Goal: Information Seeking & Learning: Compare options

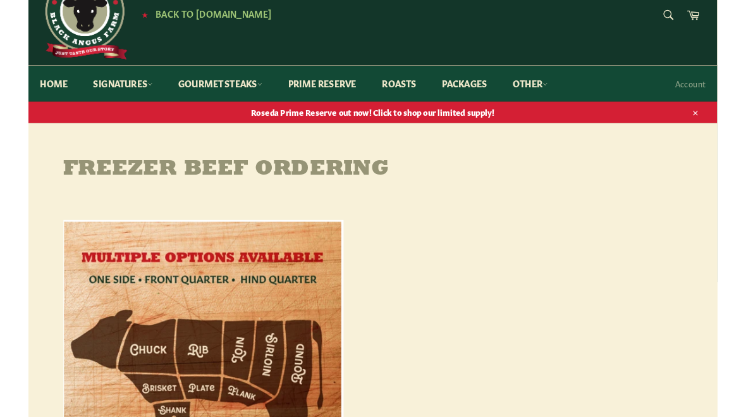
scroll to position [58, 0]
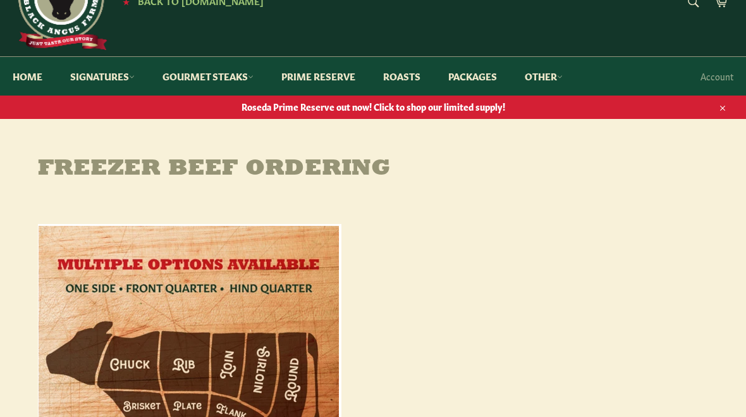
click at [371, 113] on span "Roseda Prime Reserve out now! Click to shop our limited supply!" at bounding box center [373, 107] width 746 height 12
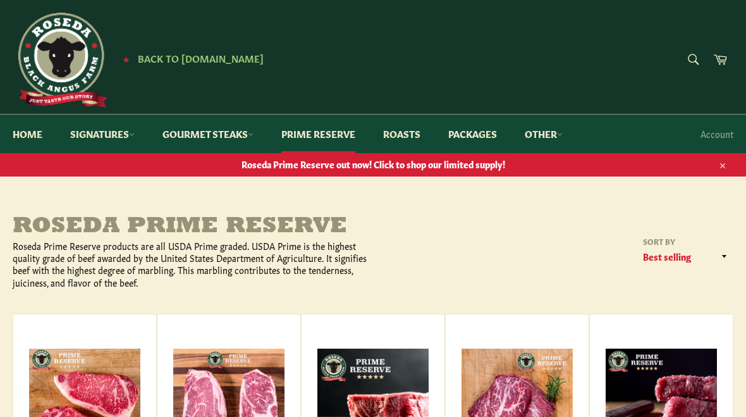
click at [475, 128] on link "Packages" at bounding box center [473, 133] width 74 height 39
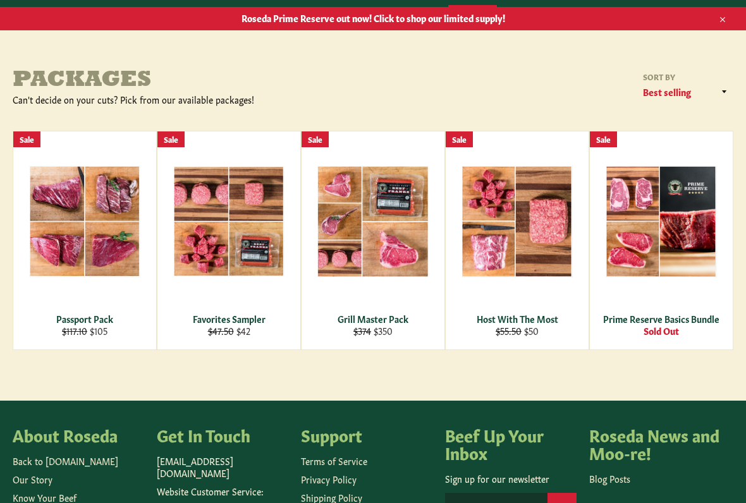
scroll to position [147, 0]
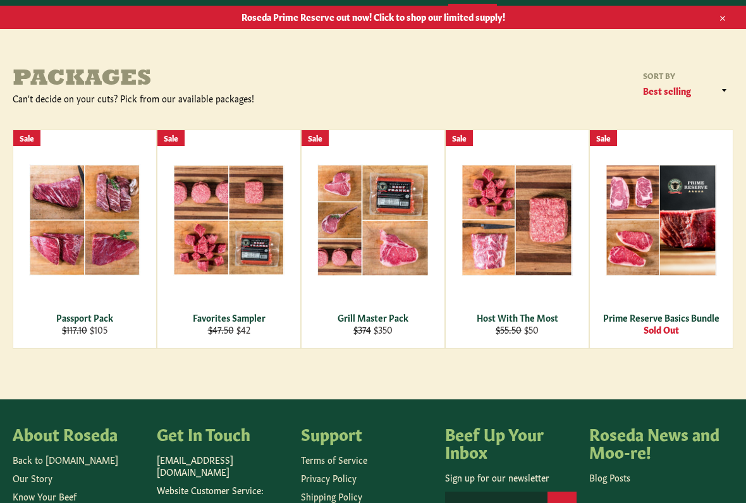
click at [257, 267] on div "View" at bounding box center [228, 240] width 143 height 218
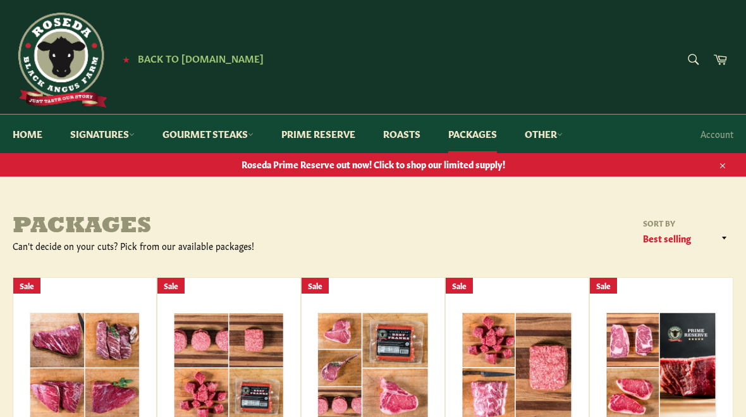
scroll to position [183, 0]
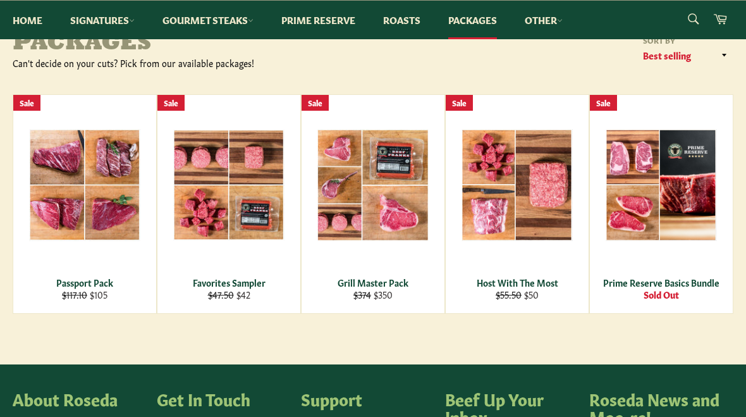
click at [372, 259] on div "View" at bounding box center [373, 204] width 143 height 218
click at [115, 233] on div "View" at bounding box center [84, 204] width 143 height 218
click at [189, 355] on main "Packages Can't decide on your cuts? Pick from our available packages! Sort by F…" at bounding box center [373, 198] width 746 height 333
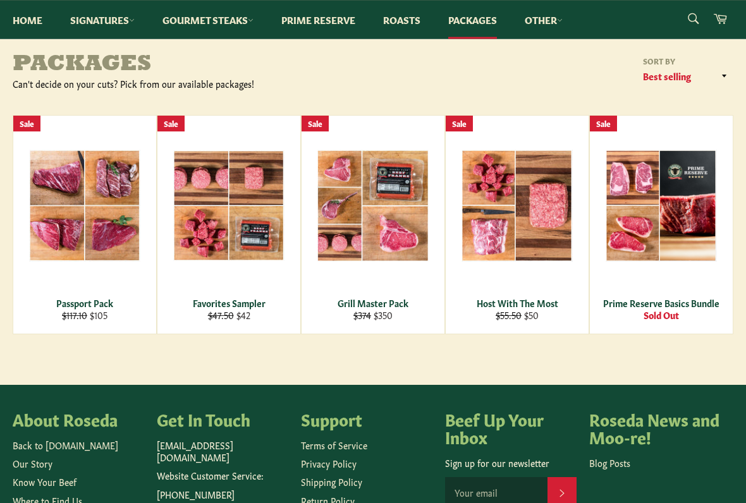
scroll to position [162, 0]
click at [264, 260] on div "View" at bounding box center [228, 225] width 143 height 218
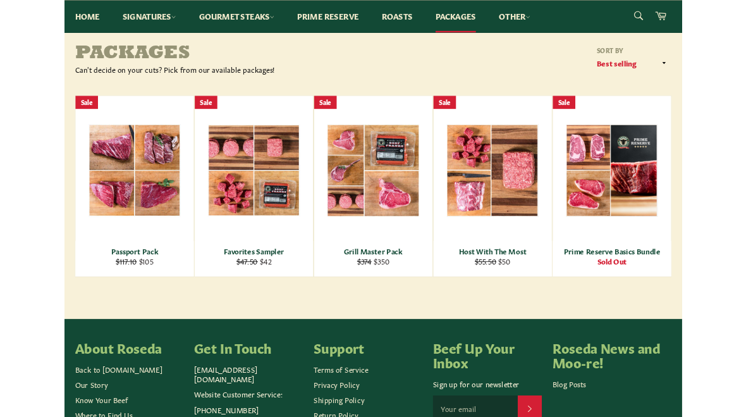
scroll to position [197, 0]
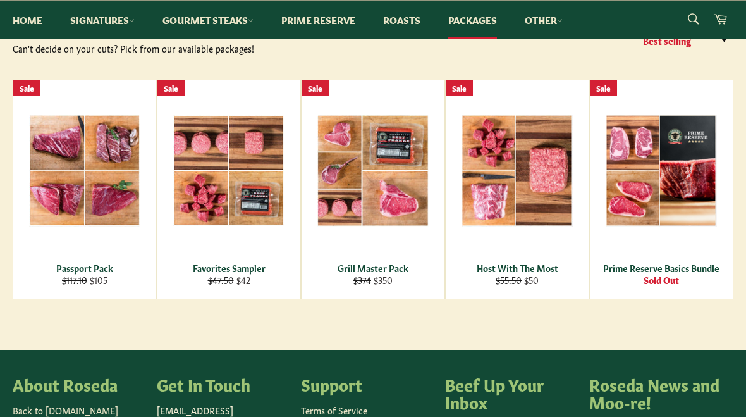
click at [561, 21] on link "Other" at bounding box center [543, 20] width 63 height 39
